Goal: Task Accomplishment & Management: Manage account settings

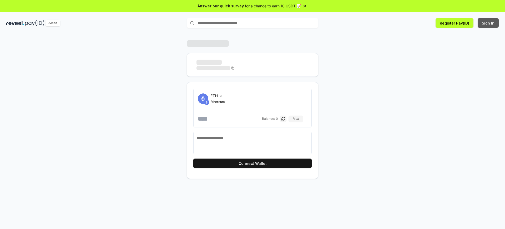
click at [490, 21] on button "Sign In" at bounding box center [488, 22] width 21 height 9
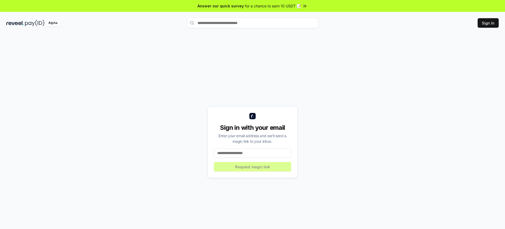
click at [259, 152] on input at bounding box center [252, 152] width 77 height 9
type input "**********"
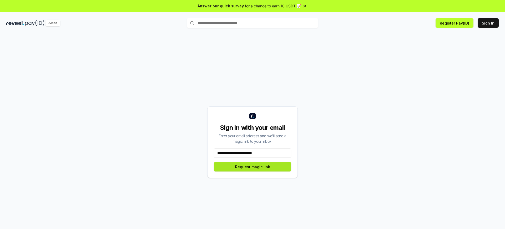
click at [275, 166] on button "Request magic link" at bounding box center [252, 166] width 77 height 9
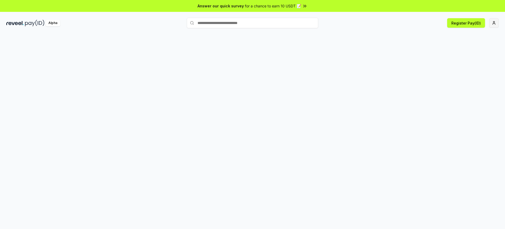
click at [497, 21] on html "Answer our quick survey for a chance to earn 10 USDT 📝 Alpha Register Pay(ID)" at bounding box center [252, 114] width 505 height 229
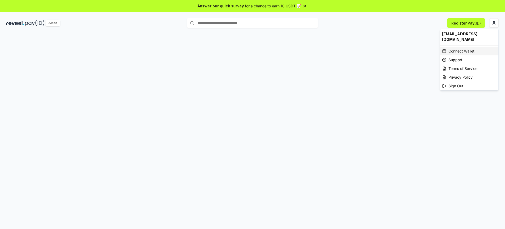
click at [467, 50] on div "Connect Wallet" at bounding box center [469, 51] width 58 height 9
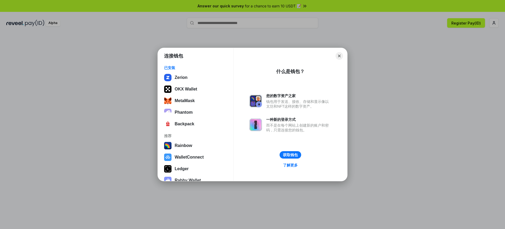
click at [392, 38] on div "连接钱包 已安装 Zerion OKX Wallet MetaMask Phantom Backpack 推荐 Rainbow WalletConnect L…" at bounding box center [252, 114] width 611 height 334
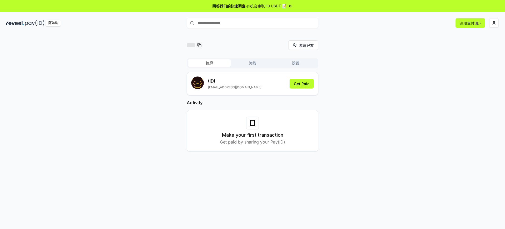
click at [215, 62] on button "轮廓" at bounding box center [209, 62] width 43 height 7
click at [306, 84] on font "获得报酬" at bounding box center [302, 83] width 15 height 4
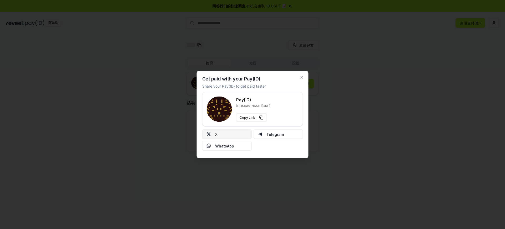
click at [232, 131] on button "X" at bounding box center [226, 133] width 49 height 9
click at [302, 79] on icon "button" at bounding box center [302, 77] width 4 height 4
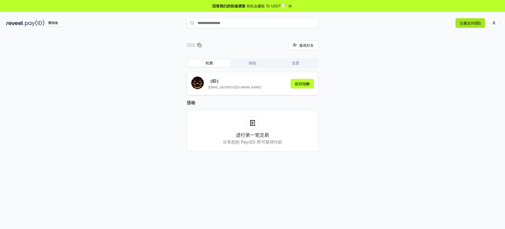
click at [470, 22] on font "注册支付(ID)" at bounding box center [470, 23] width 21 height 4
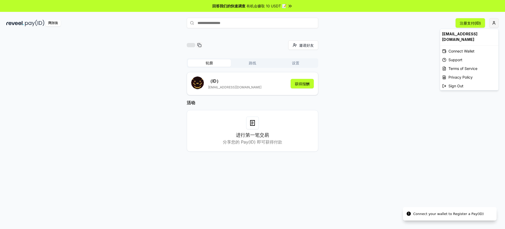
click at [490, 23] on html "回答我们的快速调查 有机会赚取 10 USDT 📝 阿尔法 注册支付(ID) Connect your wallet to Register a Pay(ID…" at bounding box center [252, 114] width 505 height 229
click at [470, 50] on div "连接钱包" at bounding box center [469, 51] width 58 height 9
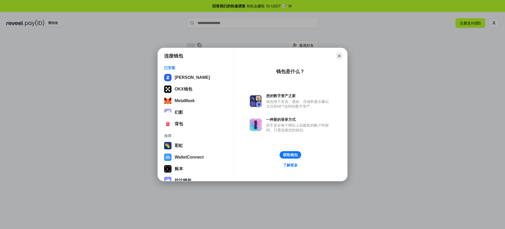
click at [308, 13] on div "连接钱包 已安装 泽里昂 OKX钱包 MetaMask 幻影 背包 推荐 彩虹 WalletConnect 账本 拉比钱包 Coinbase钱包 银色 Clo…" at bounding box center [252, 114] width 611 height 334
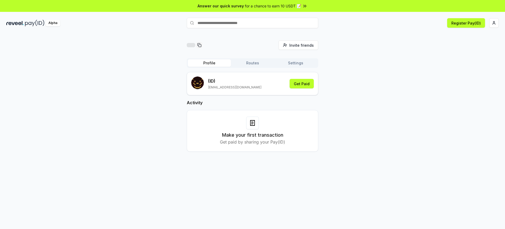
click at [357, 44] on div "Invite friends Invite Profile Routes Settings (ID) yueyue1101795259@gmail.com G…" at bounding box center [252, 100] width 493 height 120
click at [302, 62] on button "Settings" at bounding box center [295, 62] width 43 height 7
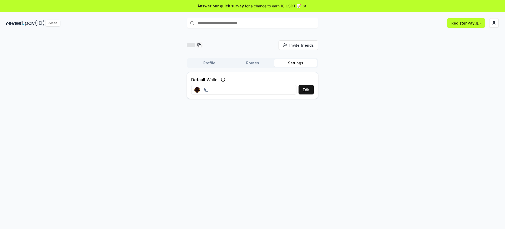
click at [206, 93] on div at bounding box center [201, 90] width 20 height 12
click at [307, 91] on button "Edit" at bounding box center [306, 89] width 15 height 9
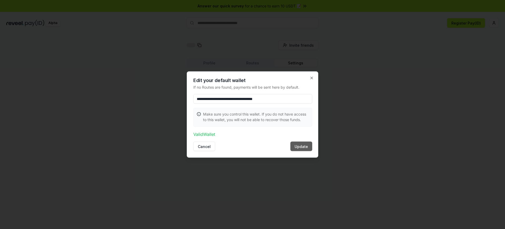
type input "**********"
click at [296, 144] on button "Update" at bounding box center [302, 145] width 22 height 9
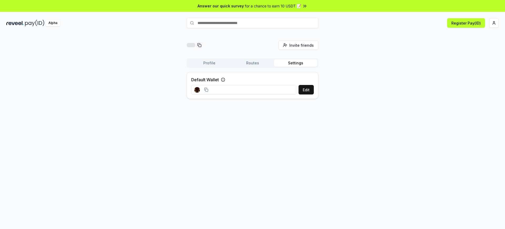
click at [297, 124] on div "Invite friends Invite Profile Routes Settings Default Wallet Edit" at bounding box center [252, 137] width 505 height 214
click at [206, 88] on icon at bounding box center [206, 89] width 4 height 4
click at [276, 110] on div "Invite friends Invite Profile Routes Settings Default Wallet Edit" at bounding box center [252, 137] width 505 height 214
click at [305, 88] on button "Edit" at bounding box center [306, 89] width 15 height 9
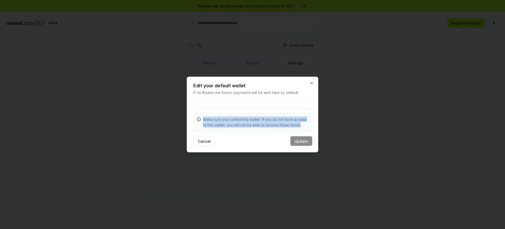
drag, startPoint x: 303, startPoint y: 126, endPoint x: 203, endPoint y: 119, distance: 100.0
click at [203, 119] on div "Make sure you control this wallet. If you do not have access to this wallet, yo…" at bounding box center [253, 121] width 118 height 17
click at [247, 133] on div "Edit your default wallet If no Routes are found, payments will be sent here by …" at bounding box center [253, 115] width 132 height 76
click at [231, 106] on input at bounding box center [253, 103] width 119 height 9
paste input "**********"
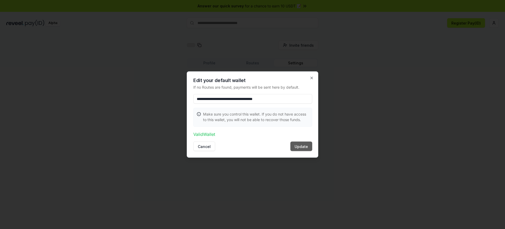
type input "**********"
click at [299, 145] on button "Update" at bounding box center [302, 145] width 22 height 9
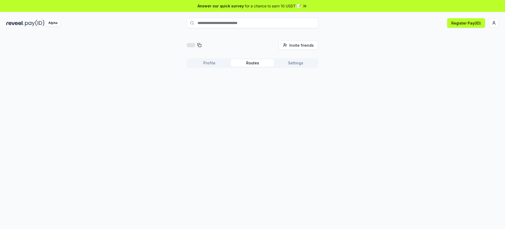
click at [253, 61] on button "Routes" at bounding box center [252, 62] width 43 height 7
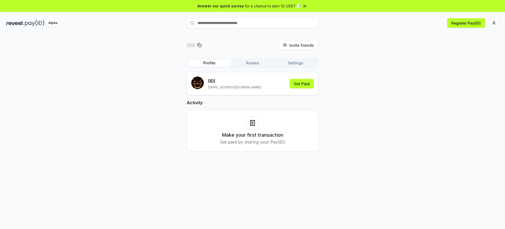
click at [209, 66] on button "Profile" at bounding box center [209, 62] width 43 height 7
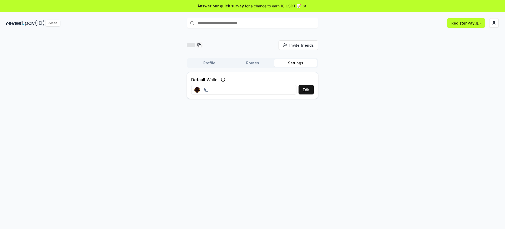
click at [302, 63] on button "Settings" at bounding box center [295, 62] width 43 height 7
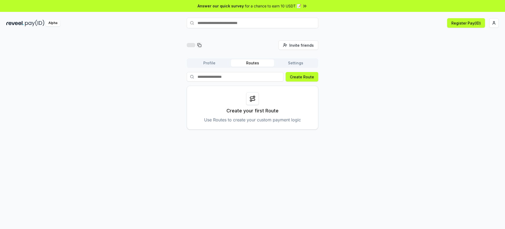
click at [292, 64] on button "Settings" at bounding box center [295, 62] width 43 height 7
click at [265, 63] on button "Routes" at bounding box center [252, 62] width 43 height 7
click at [208, 64] on button "Profile" at bounding box center [209, 62] width 43 height 7
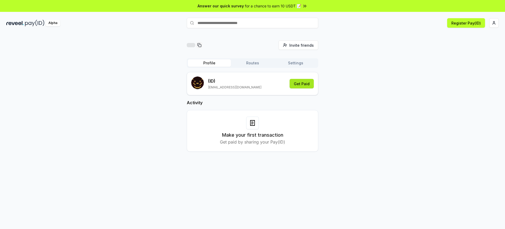
click at [311, 84] on button "Get Paid" at bounding box center [302, 83] width 24 height 9
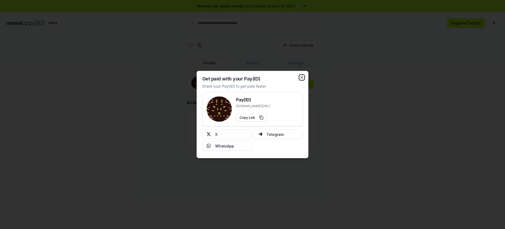
click at [304, 75] on icon "button" at bounding box center [302, 77] width 4 height 4
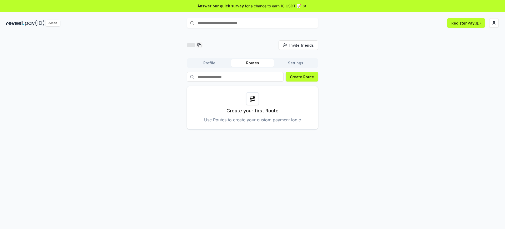
click at [250, 62] on button "Routes" at bounding box center [252, 62] width 43 height 7
click at [300, 77] on button "Create Route" at bounding box center [302, 76] width 33 height 9
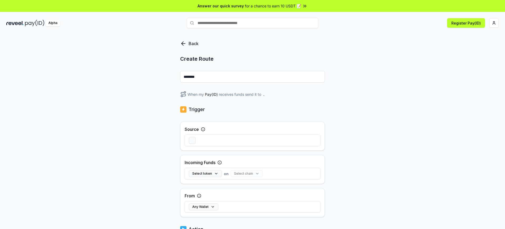
click at [182, 42] on icon at bounding box center [183, 43] width 6 height 6
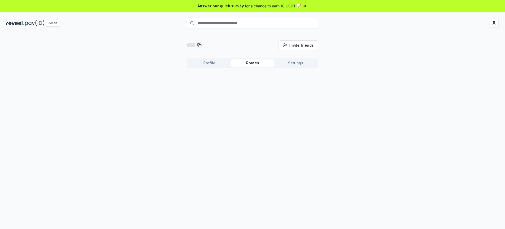
click at [301, 62] on button "Settings" at bounding box center [295, 62] width 43 height 7
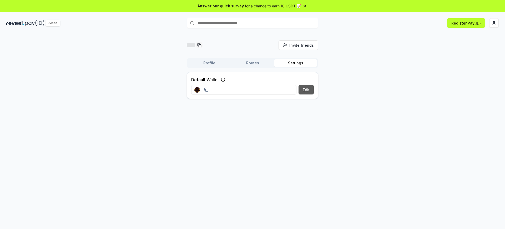
click at [307, 90] on button "Edit" at bounding box center [306, 89] width 15 height 9
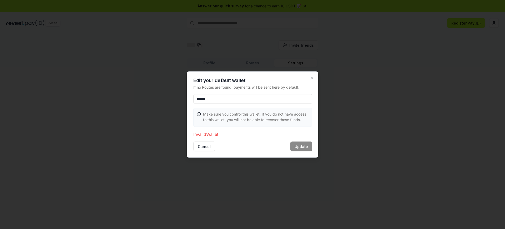
drag, startPoint x: 218, startPoint y: 99, endPoint x: 191, endPoint y: 100, distance: 27.1
click at [191, 100] on div "Edit your default wallet If no Routes are found, payments will be sent here by …" at bounding box center [253, 114] width 132 height 86
type input "**********"
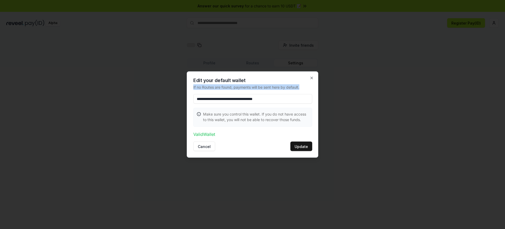
drag, startPoint x: 307, startPoint y: 87, endPoint x: 189, endPoint y: 89, distance: 118.0
click at [189, 89] on div "**********" at bounding box center [253, 114] width 132 height 86
click at [272, 77] on div "**********" at bounding box center [253, 114] width 132 height 86
click at [301, 148] on button "Update" at bounding box center [302, 145] width 22 height 9
